Goal: Find contact information: Obtain details needed to contact an individual or organization

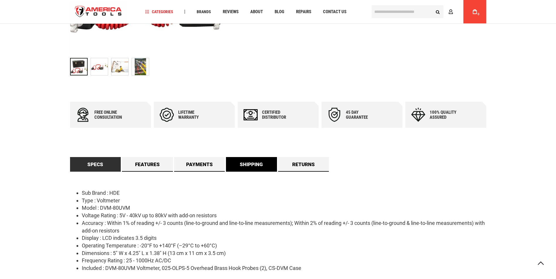
click at [246, 164] on link "Shipping" at bounding box center [251, 164] width 51 height 15
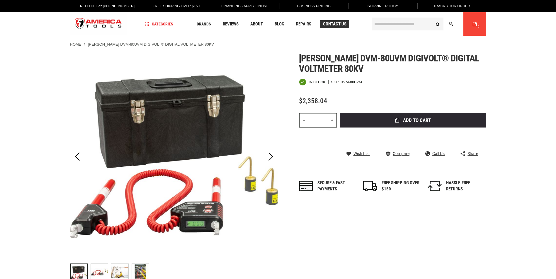
click at [332, 22] on span "Contact Us" at bounding box center [334, 24] width 23 height 4
